Goal: Information Seeking & Learning: Find specific fact

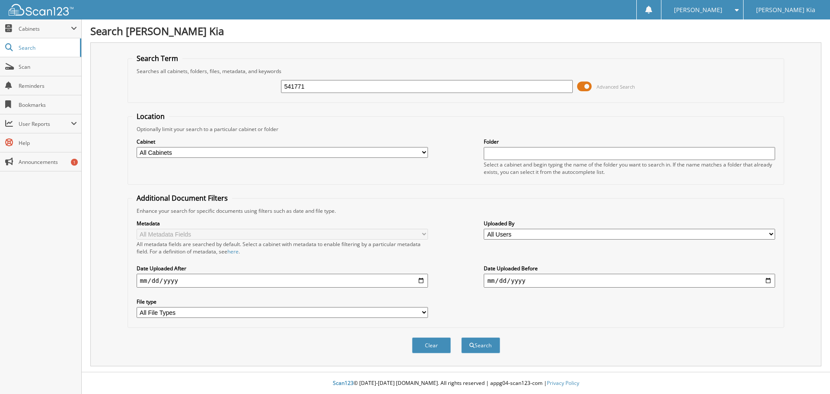
type input "541771"
click at [462, 337] on button "Search" at bounding box center [481, 345] width 39 height 16
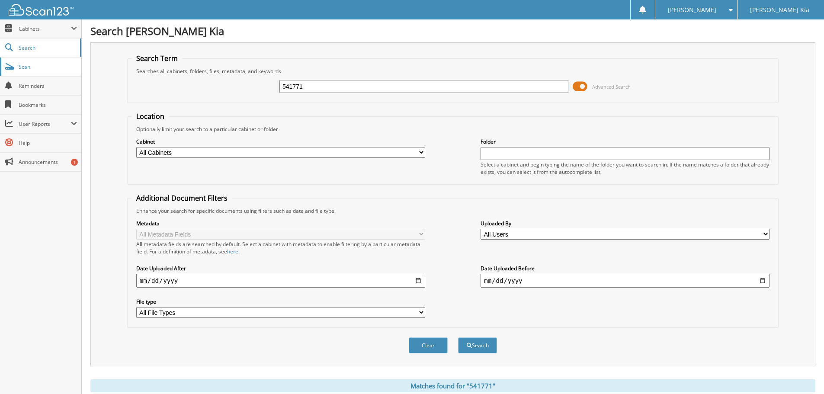
click at [26, 62] on link "Scan" at bounding box center [40, 67] width 81 height 19
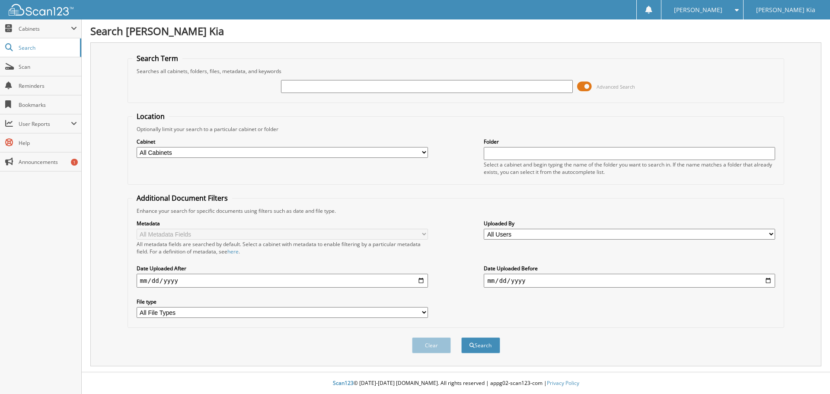
click at [317, 84] on input "text" at bounding box center [427, 86] width 292 height 13
type input "541410"
click at [462, 337] on button "Search" at bounding box center [481, 345] width 39 height 16
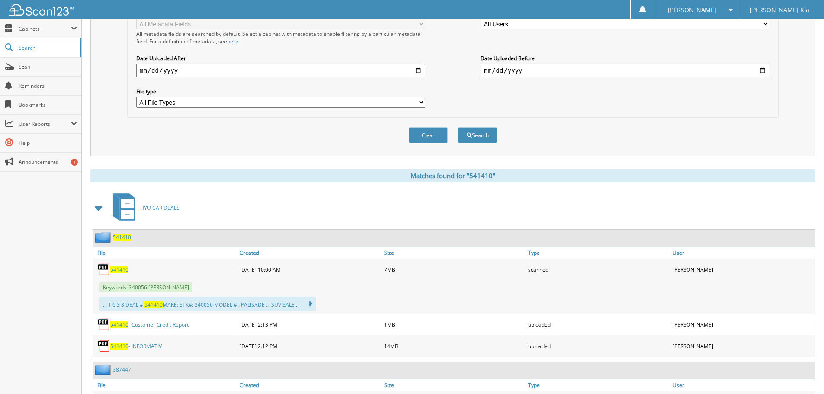
scroll to position [260, 0]
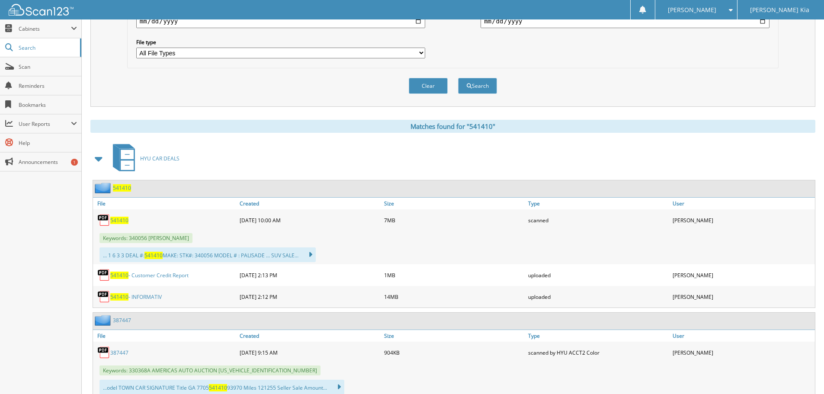
click at [110, 221] on span "541410" at bounding box center [119, 220] width 18 height 7
